Goal: Task Accomplishment & Management: Complete application form

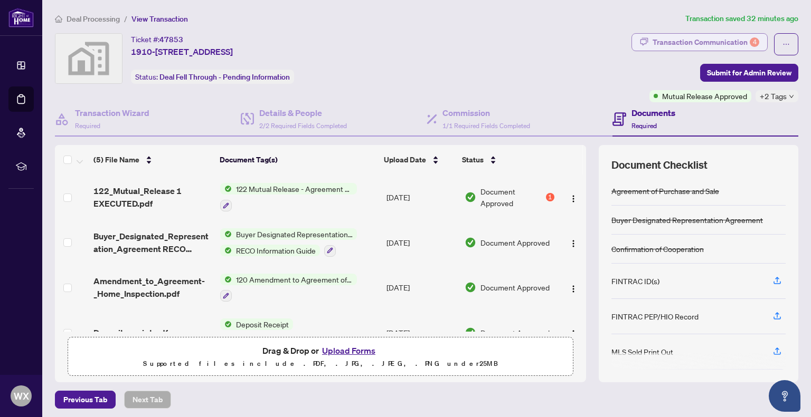
click at [731, 42] on div "Transaction Communication 4" at bounding box center [705, 42] width 107 height 17
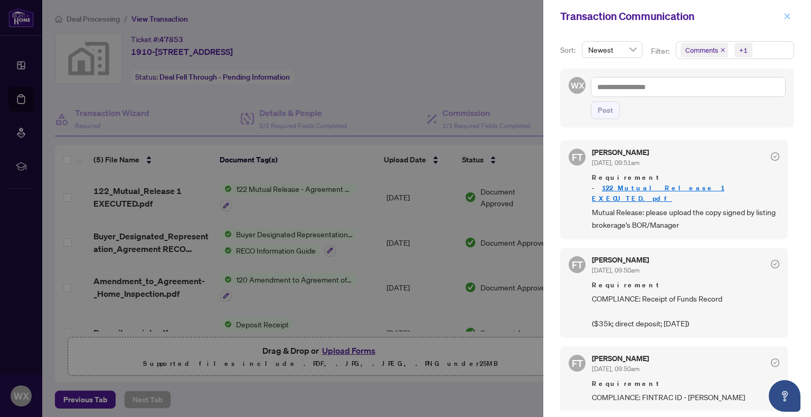
click at [783, 16] on button "button" at bounding box center [787, 16] width 14 height 13
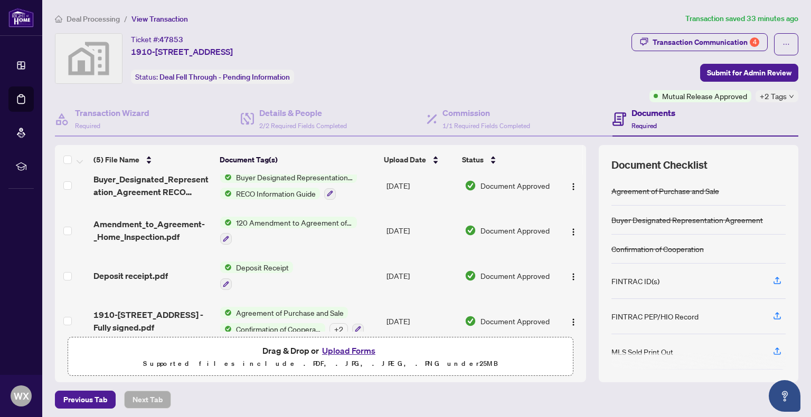
scroll to position [68, 0]
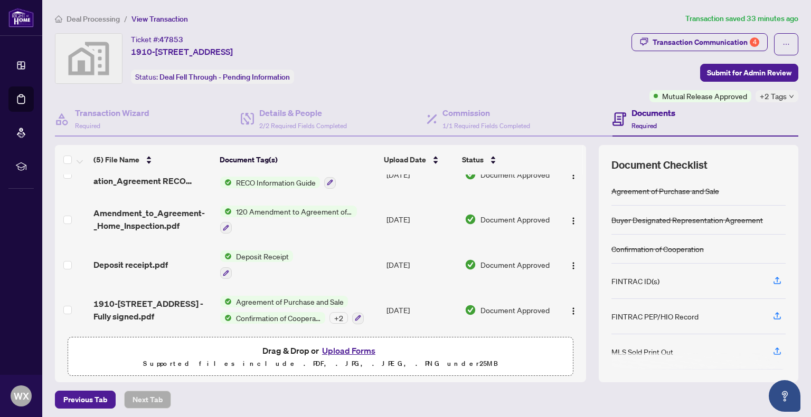
click at [340, 352] on button "Upload Forms" at bounding box center [349, 351] width 60 height 14
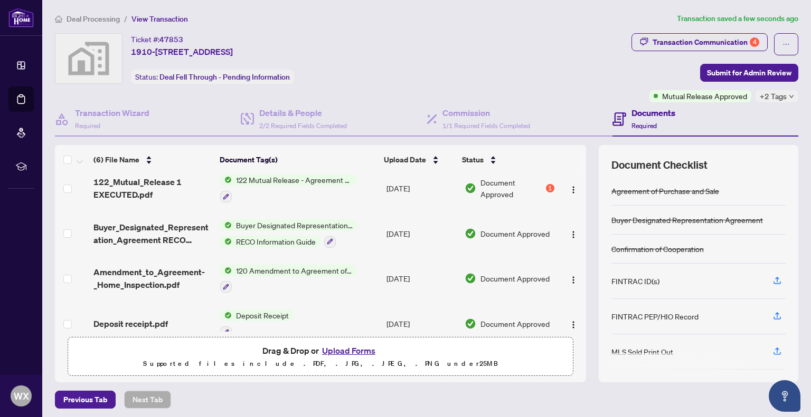
scroll to position [0, 0]
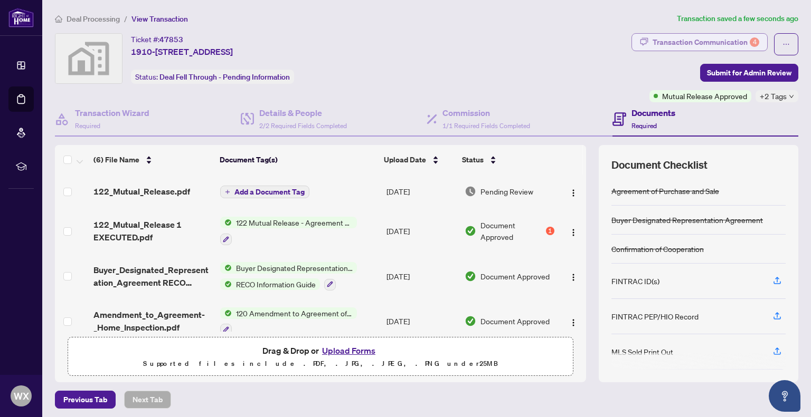
click at [720, 39] on div "Transaction Communication 4" at bounding box center [705, 42] width 107 height 17
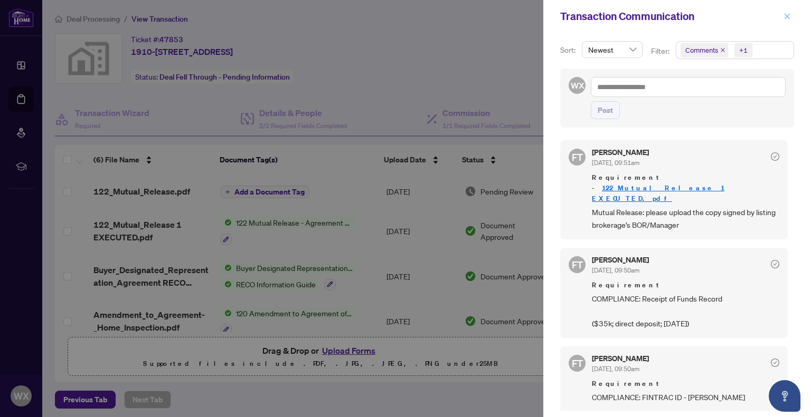
click at [785, 18] on icon "close" at bounding box center [786, 16] width 7 height 7
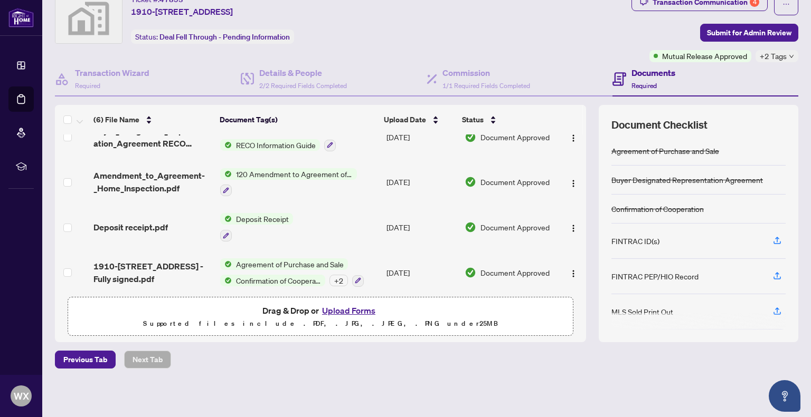
scroll to position [102, 0]
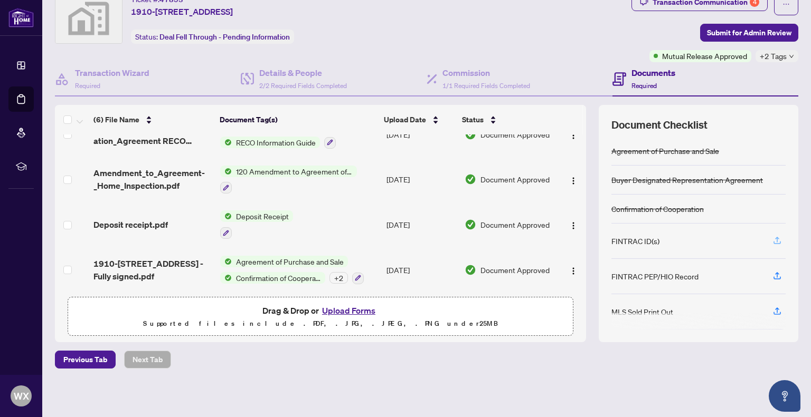
click at [772, 242] on icon "button" at bounding box center [776, 240] width 9 height 9
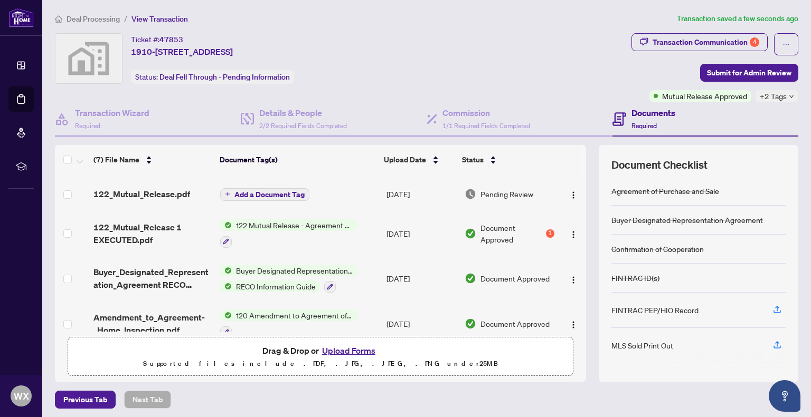
scroll to position [0, 0]
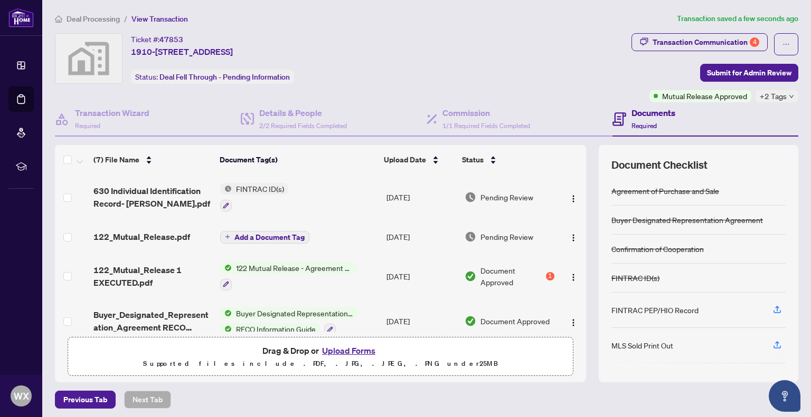
click at [344, 353] on button "Upload Forms" at bounding box center [349, 351] width 60 height 14
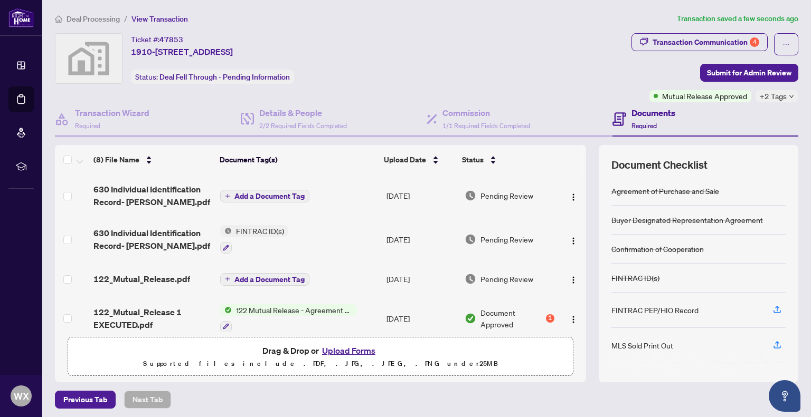
click at [350, 349] on button "Upload Forms" at bounding box center [349, 351] width 60 height 14
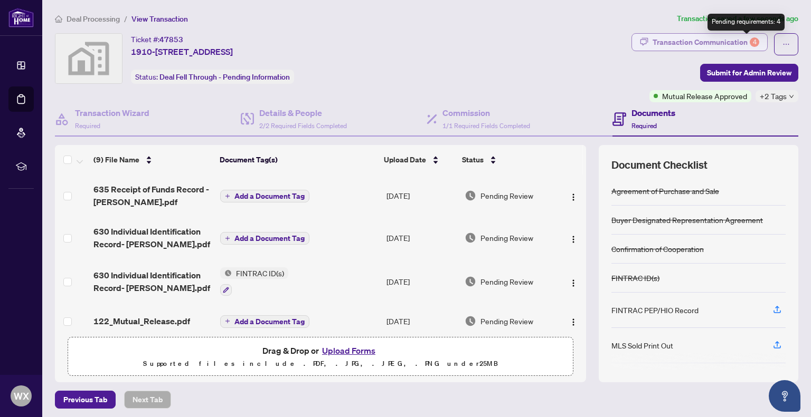
click at [749, 40] on div "4" at bounding box center [753, 41] width 9 height 9
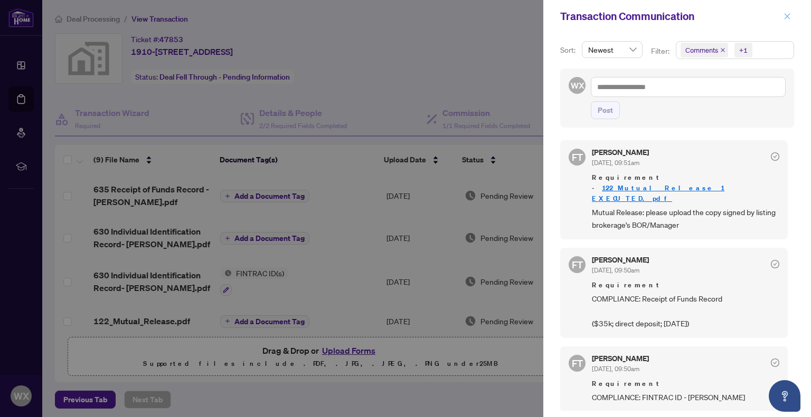
click at [787, 14] on icon "close" at bounding box center [786, 16] width 7 height 7
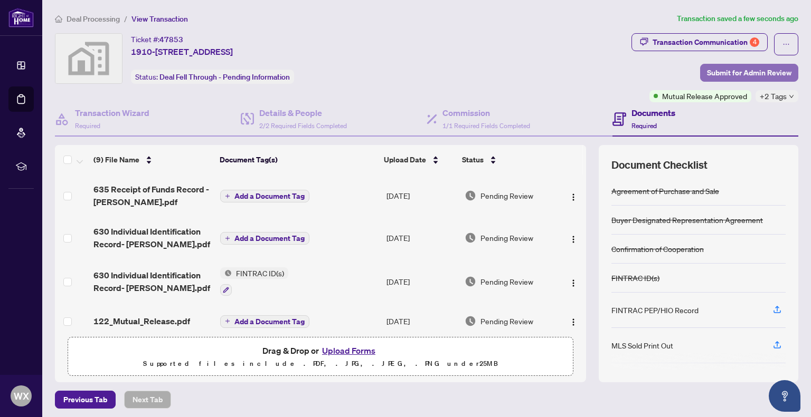
click at [745, 71] on span "Submit for Admin Review" at bounding box center [749, 72] width 84 height 17
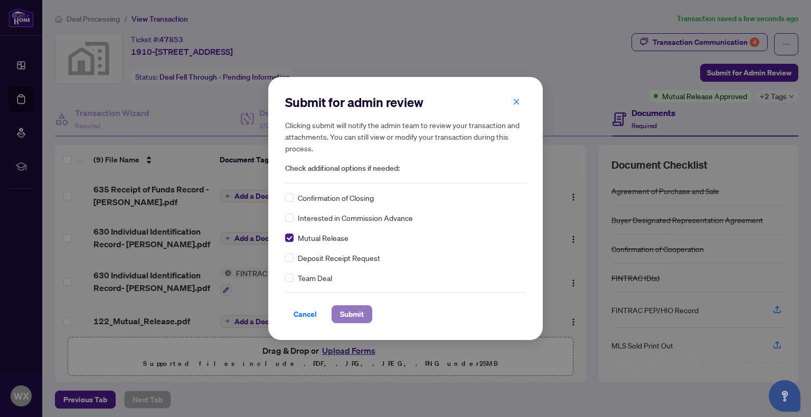
click at [349, 314] on span "Submit" at bounding box center [352, 314] width 24 height 17
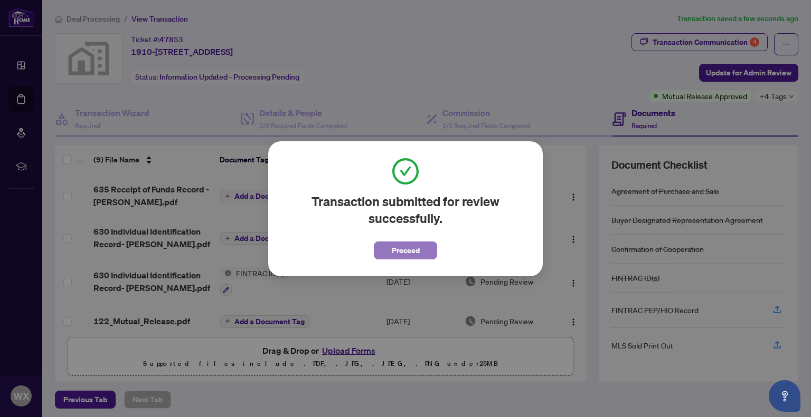
click at [403, 248] on span "Proceed" at bounding box center [406, 250] width 28 height 17
